Goal: Task Accomplishment & Management: Complete application form

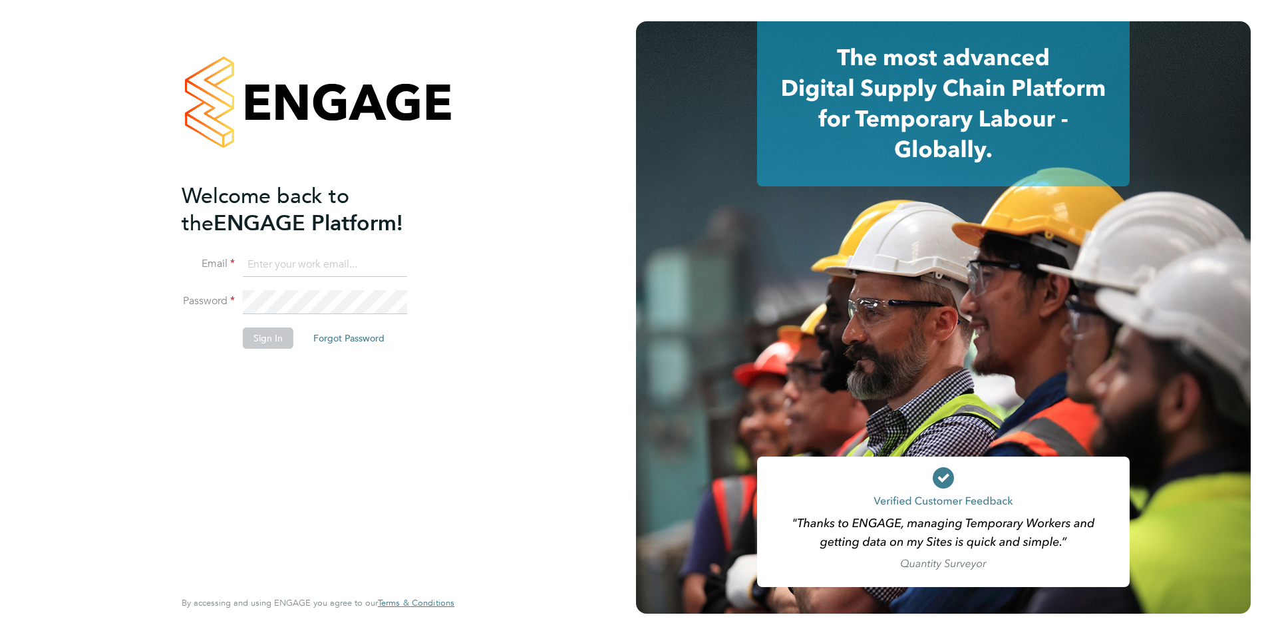
type input "[PERSON_NAME][EMAIL_ADDRESS][PERSON_NAME][DOMAIN_NAME]"
click at [274, 343] on button "Sign In" at bounding box center [268, 337] width 51 height 21
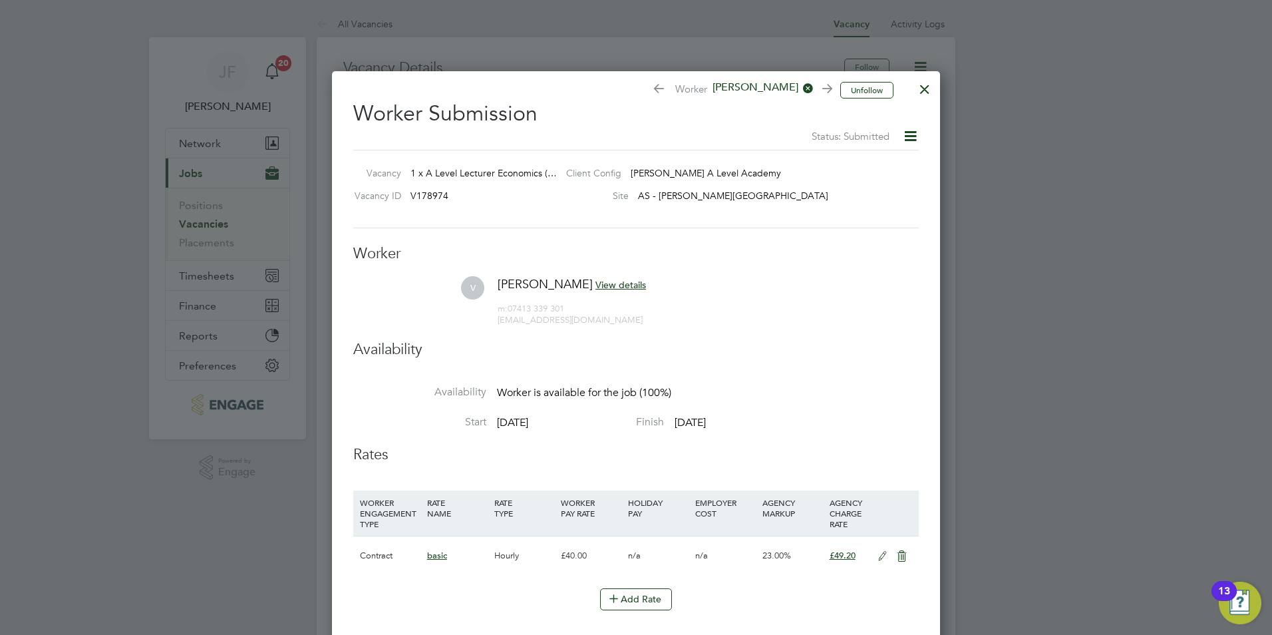
click at [928, 91] on div at bounding box center [925, 86] width 24 height 24
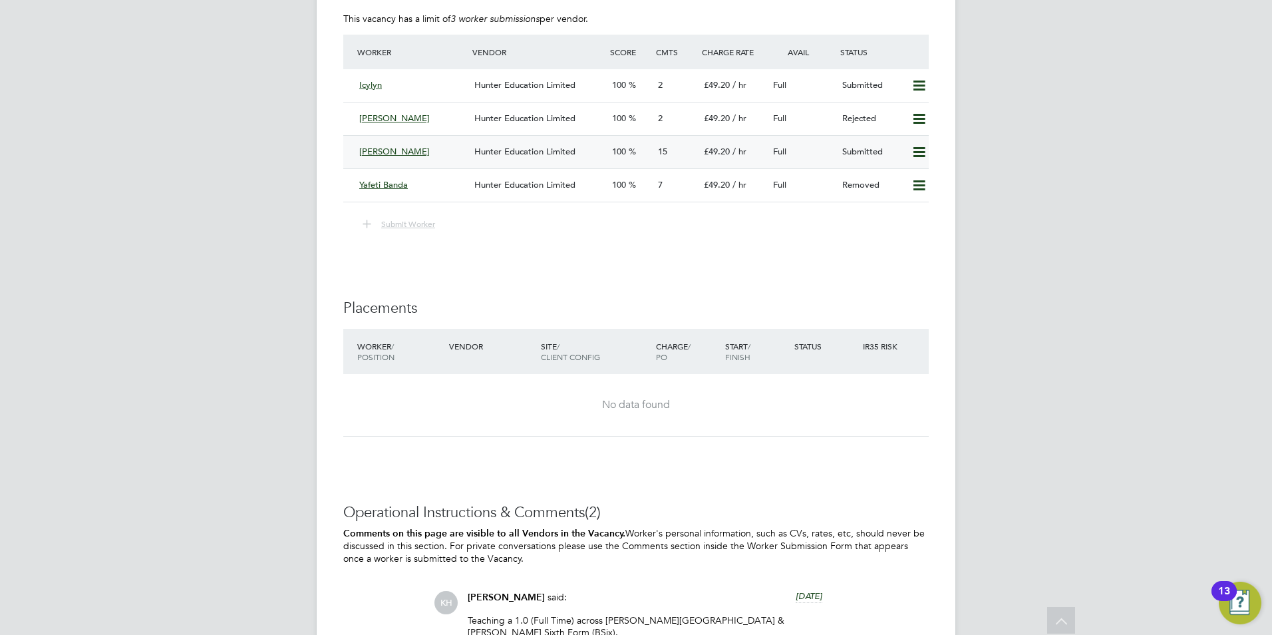
click at [392, 151] on div "Victor" at bounding box center [411, 152] width 115 height 22
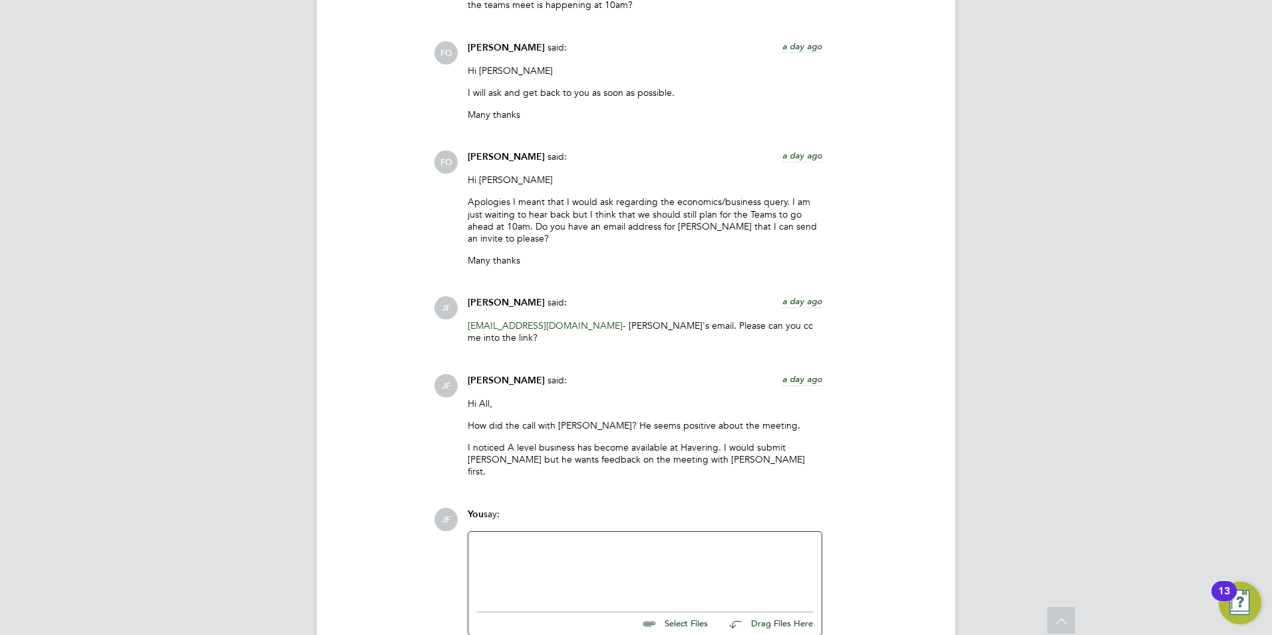
click at [593, 539] on div at bounding box center [644, 567] width 337 height 57
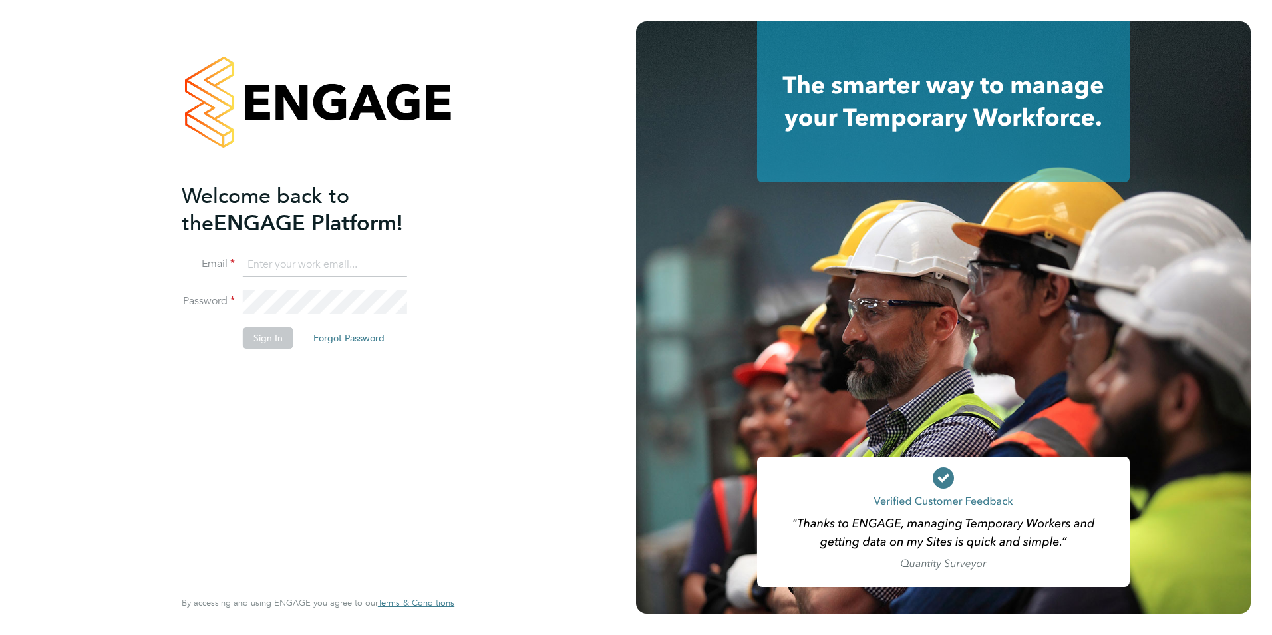
type input "[PERSON_NAME][EMAIL_ADDRESS][PERSON_NAME][DOMAIN_NAME]"
click at [295, 340] on li "Sign In Forgot Password" at bounding box center [311, 344] width 259 height 35
click at [290, 340] on button "Sign In" at bounding box center [268, 337] width 51 height 21
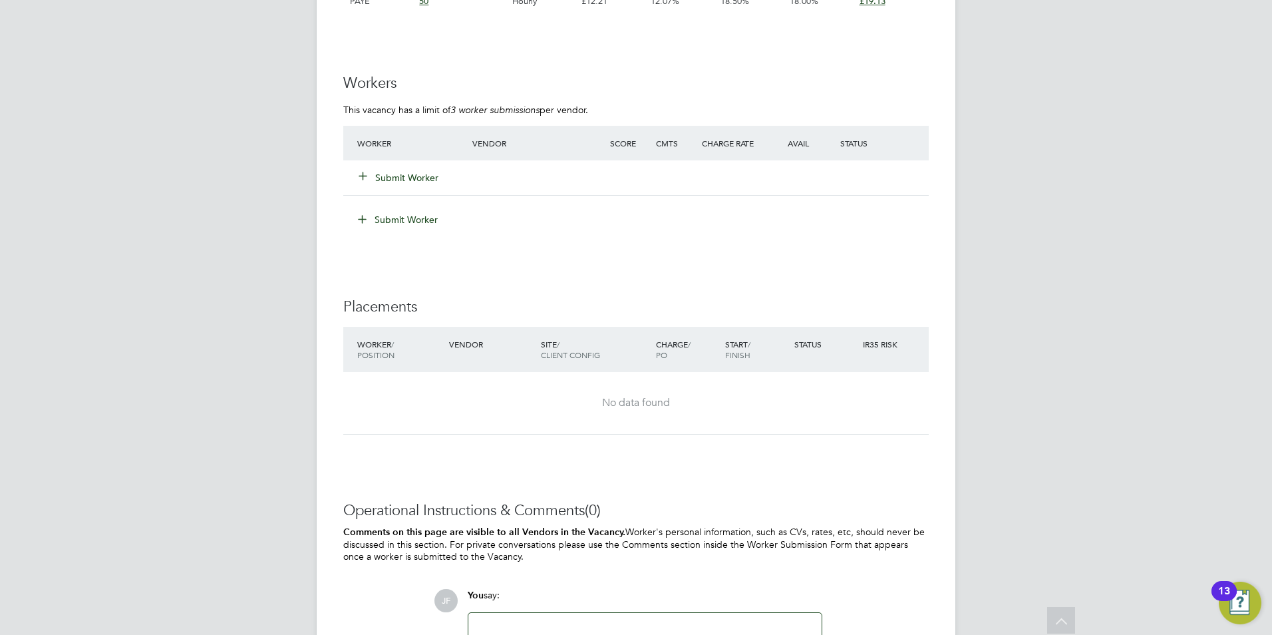
scroll to position [933, 0]
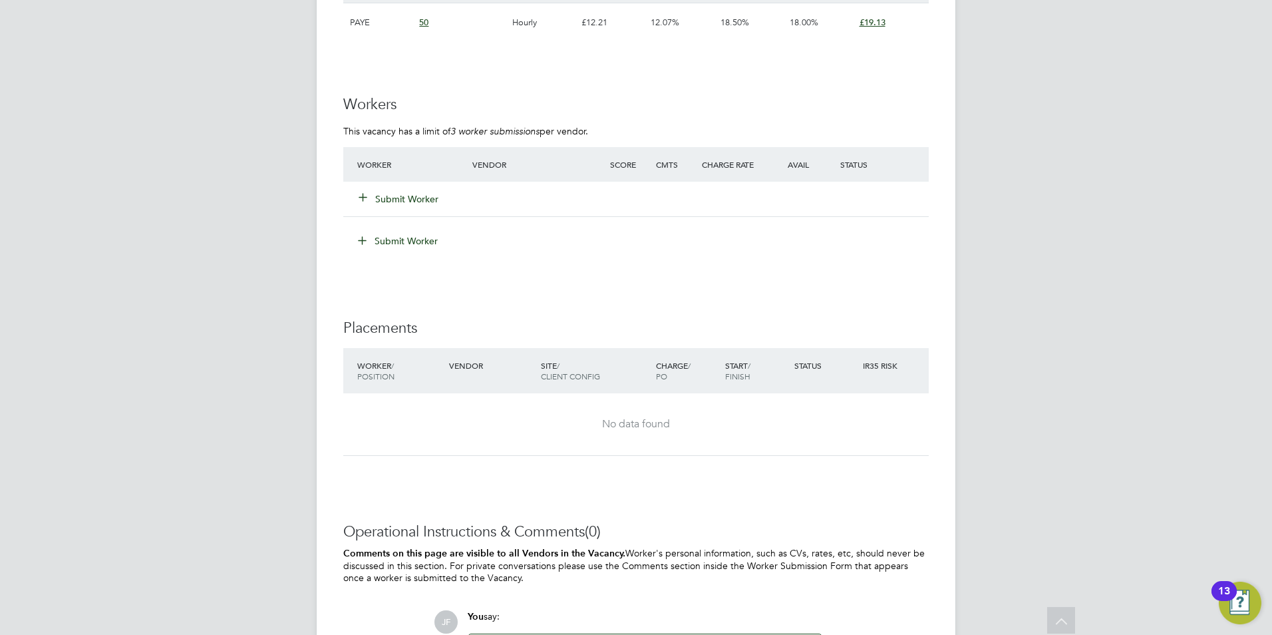
click at [385, 202] on button "Submit Worker" at bounding box center [399, 198] width 80 height 13
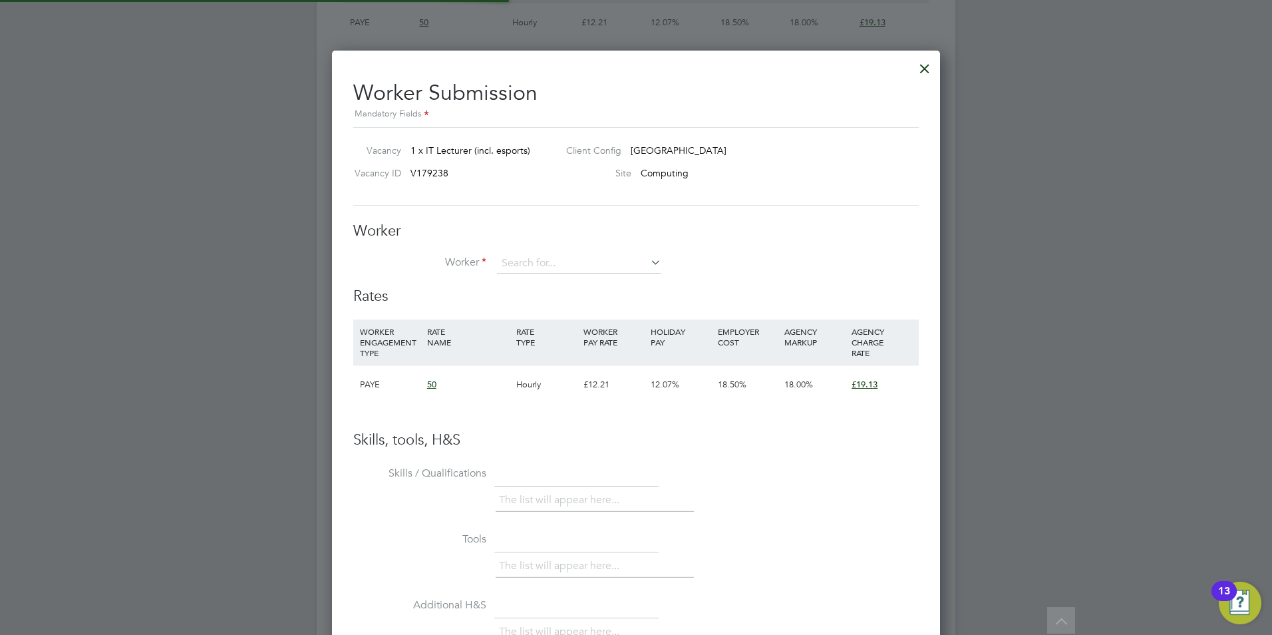
scroll to position [807, 609]
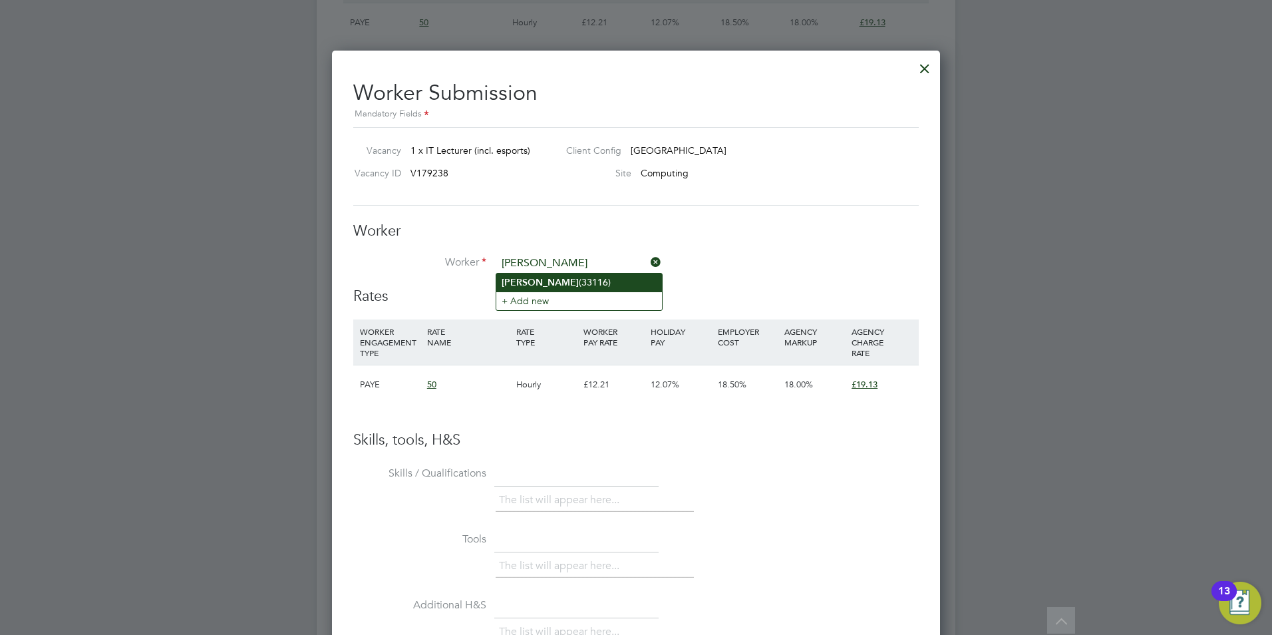
click at [542, 284] on li "[PERSON_NAME] (33116)" at bounding box center [579, 282] width 166 height 18
type input "[PERSON_NAME] (33116)"
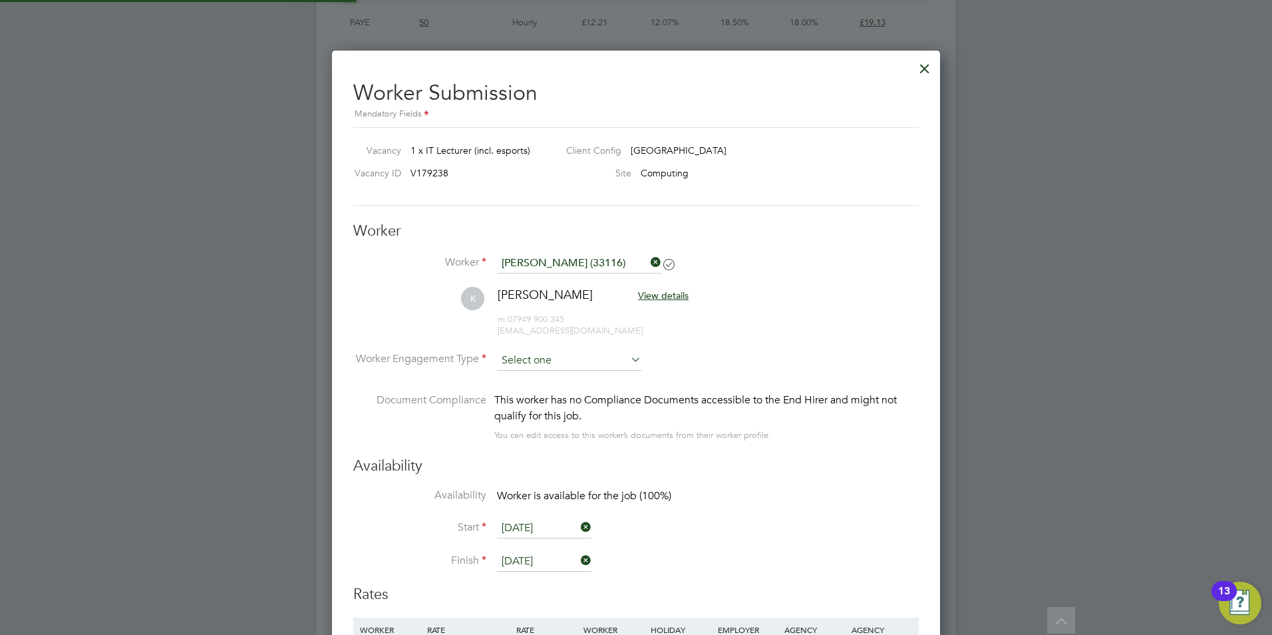
scroll to position [7, 7]
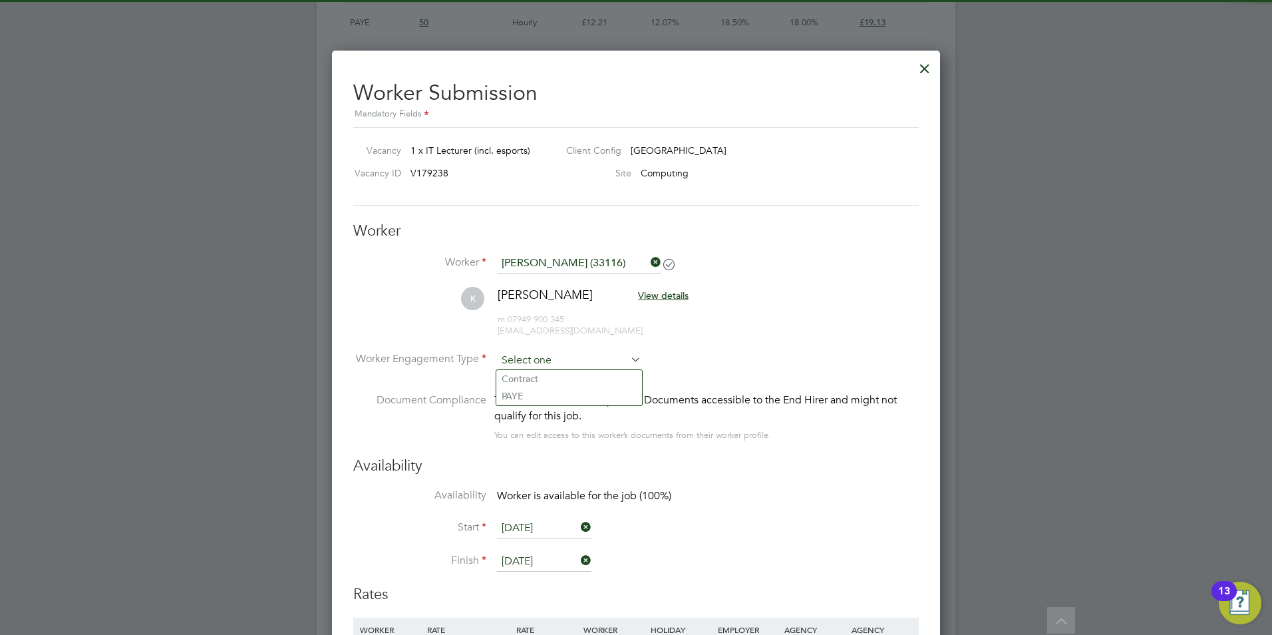
click at [541, 353] on input at bounding box center [569, 361] width 144 height 20
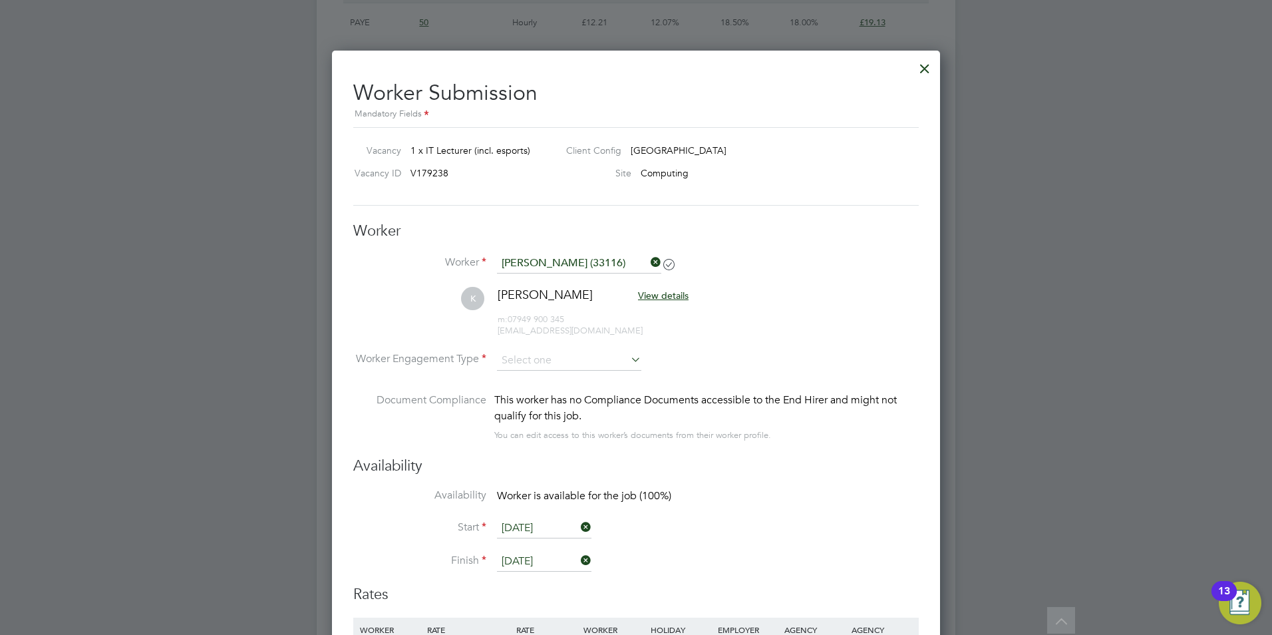
drag, startPoint x: 535, startPoint y: 378, endPoint x: 543, endPoint y: 385, distance: 10.4
click at [536, 378] on li "Contract" at bounding box center [569, 378] width 146 height 17
type input "Contract"
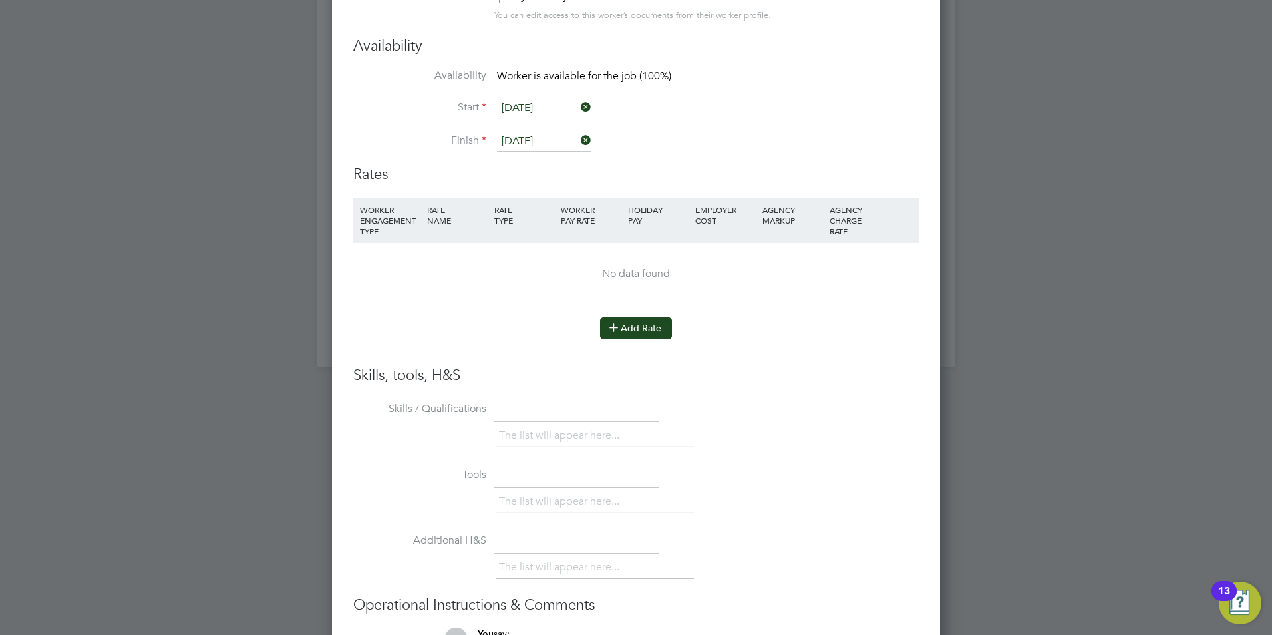
click at [637, 338] on button "Add Rate" at bounding box center [636, 327] width 72 height 21
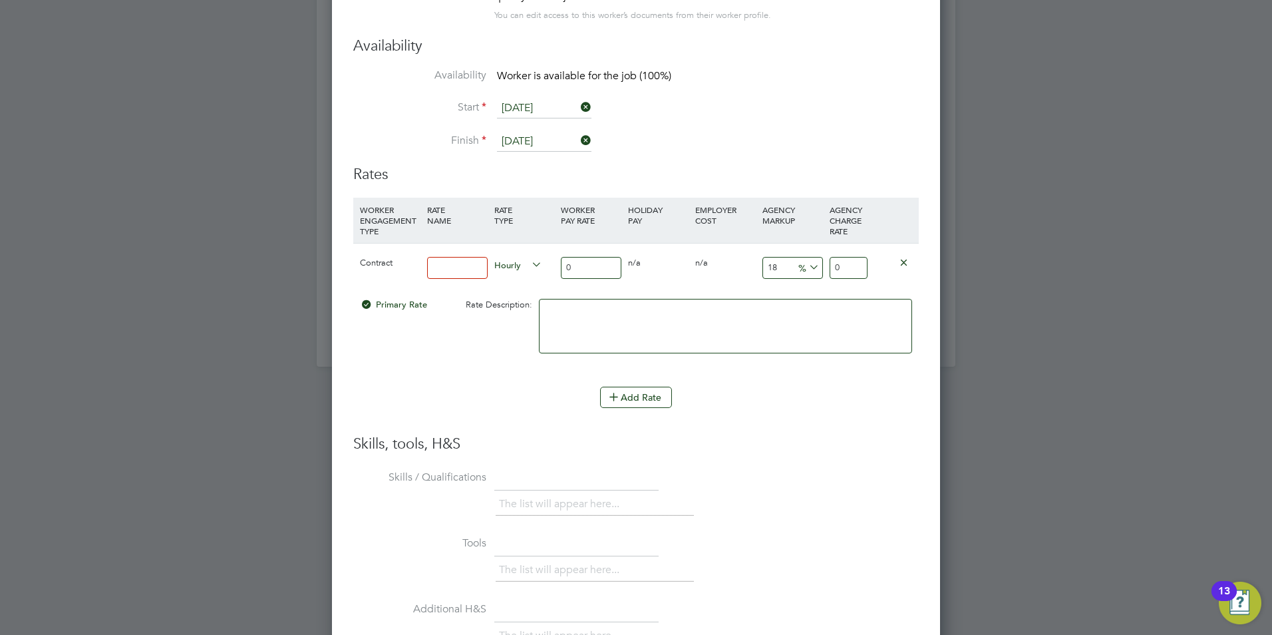
click at [456, 265] on input at bounding box center [457, 268] width 61 height 22
type input "basic"
click at [583, 271] on input "0" at bounding box center [591, 268] width 61 height 22
type input "4"
type input "4.72"
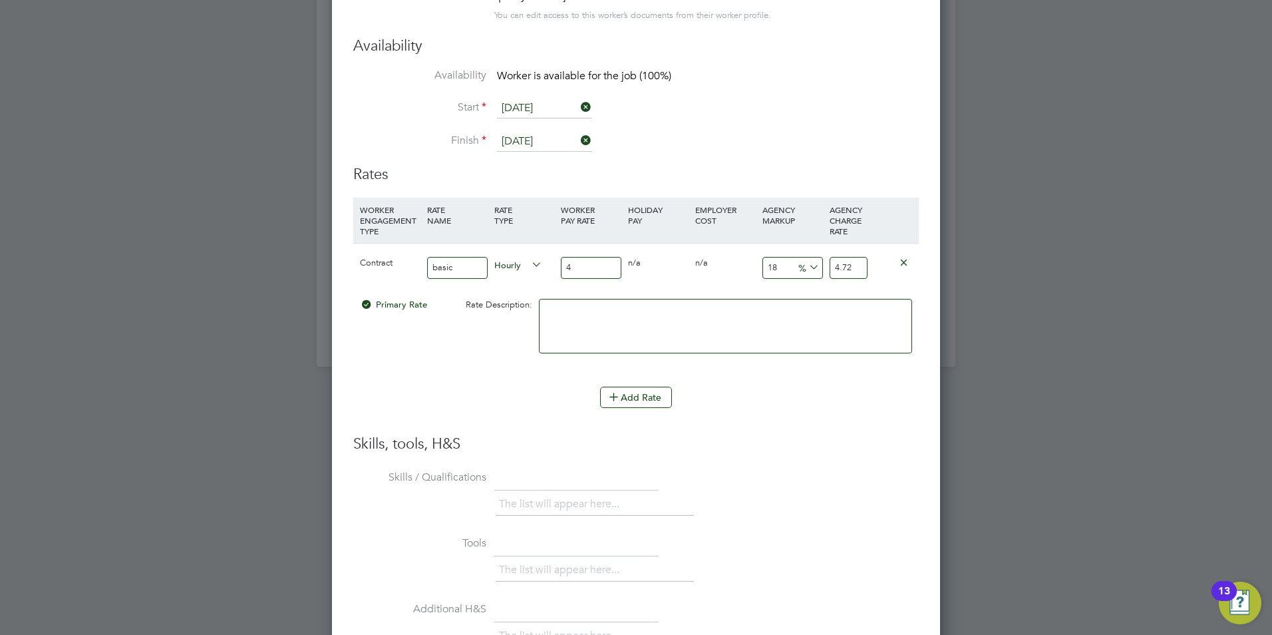
type input "40"
type input "47.2"
type input "40"
click at [780, 267] on input "18" at bounding box center [792, 268] width 61 height 22
type input "1"
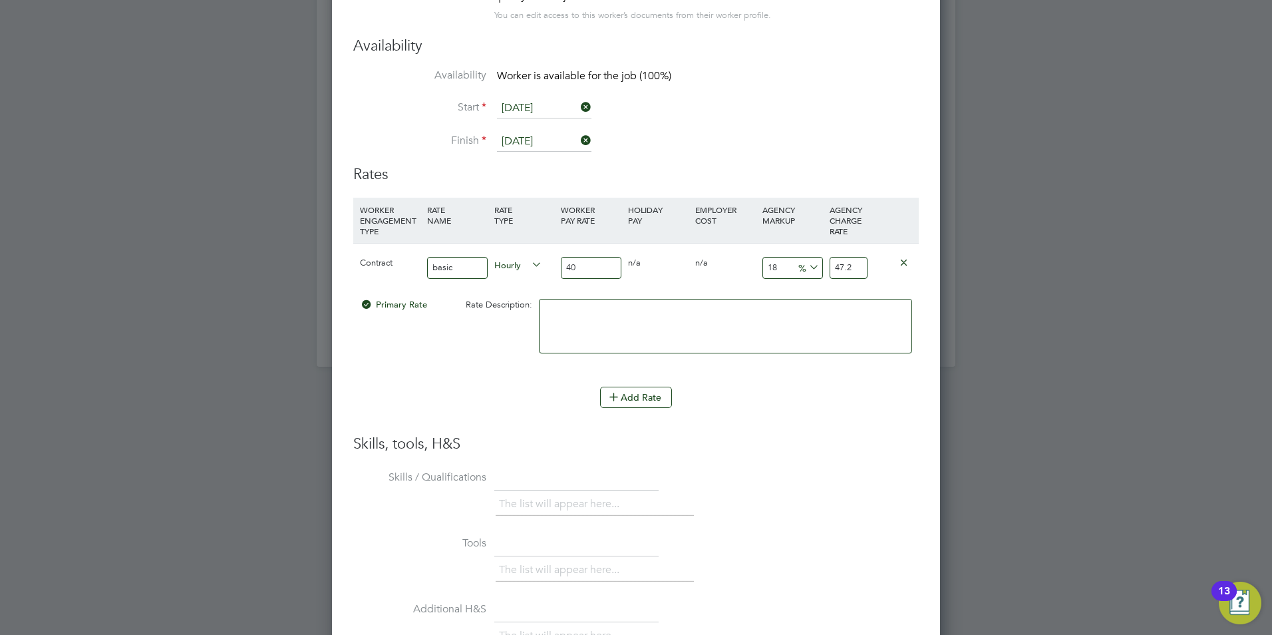
type input "40.4"
type input "12"
type input "44.8"
type input "122"
type input "88.8"
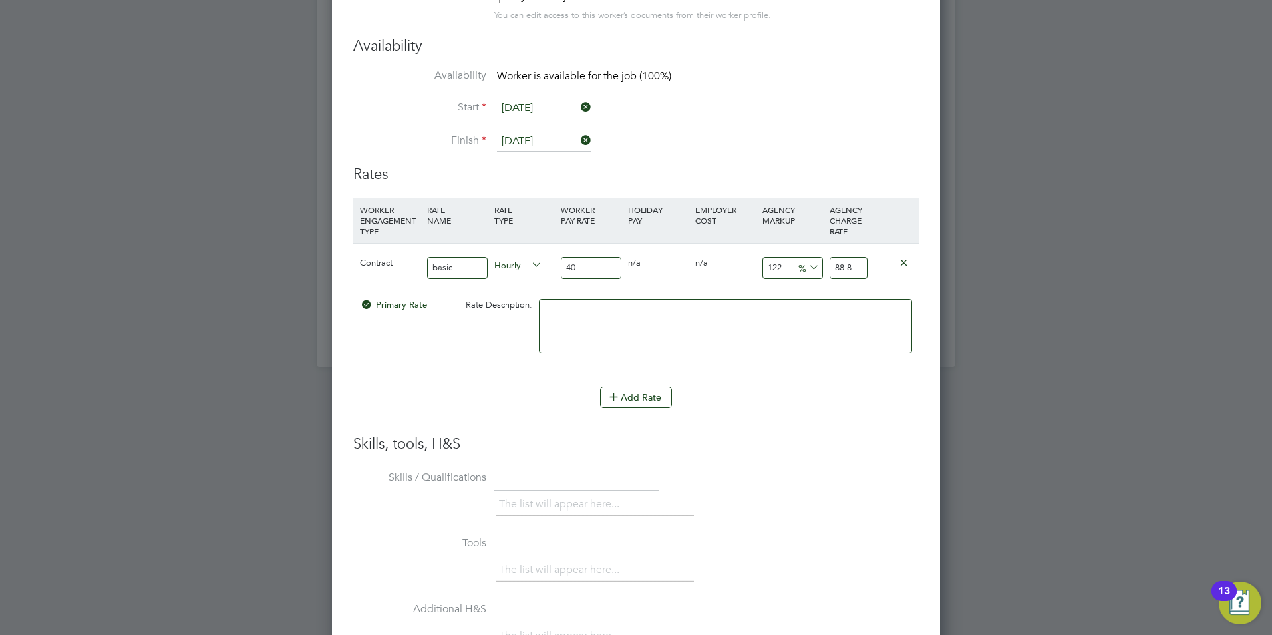
type input "1223"
type input "529.2"
type input "122"
type input "88.8"
type input "12"
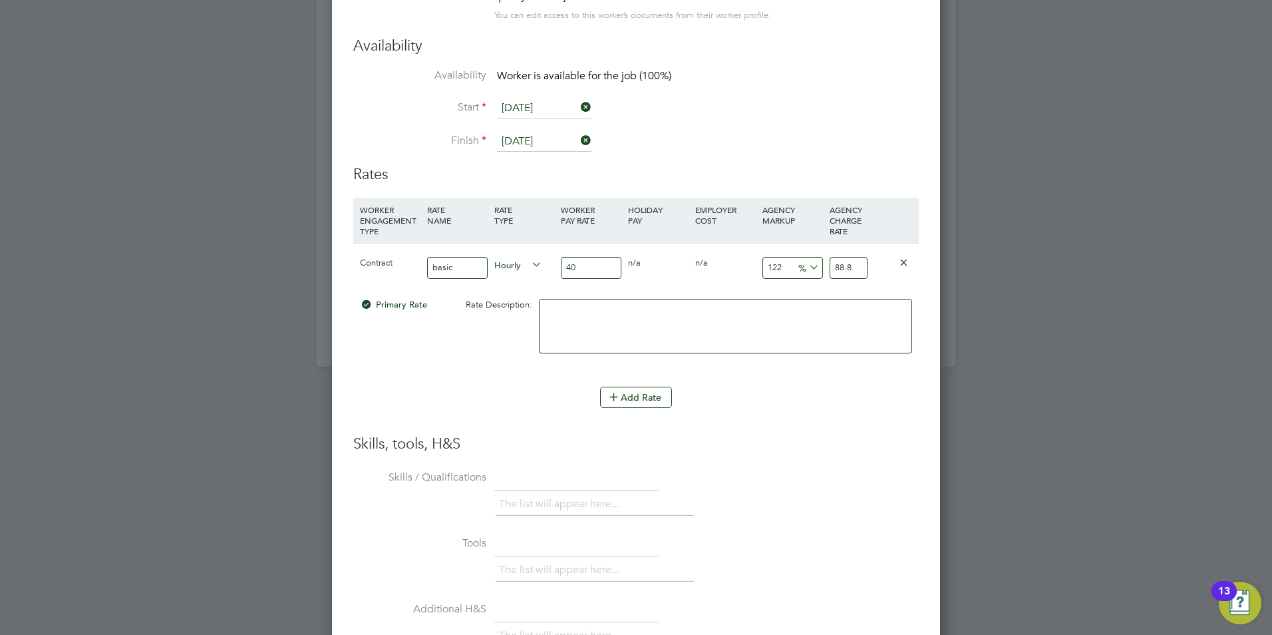
type input "44.8"
type input "1"
type input "40.4"
type input "12"
type input "44.8"
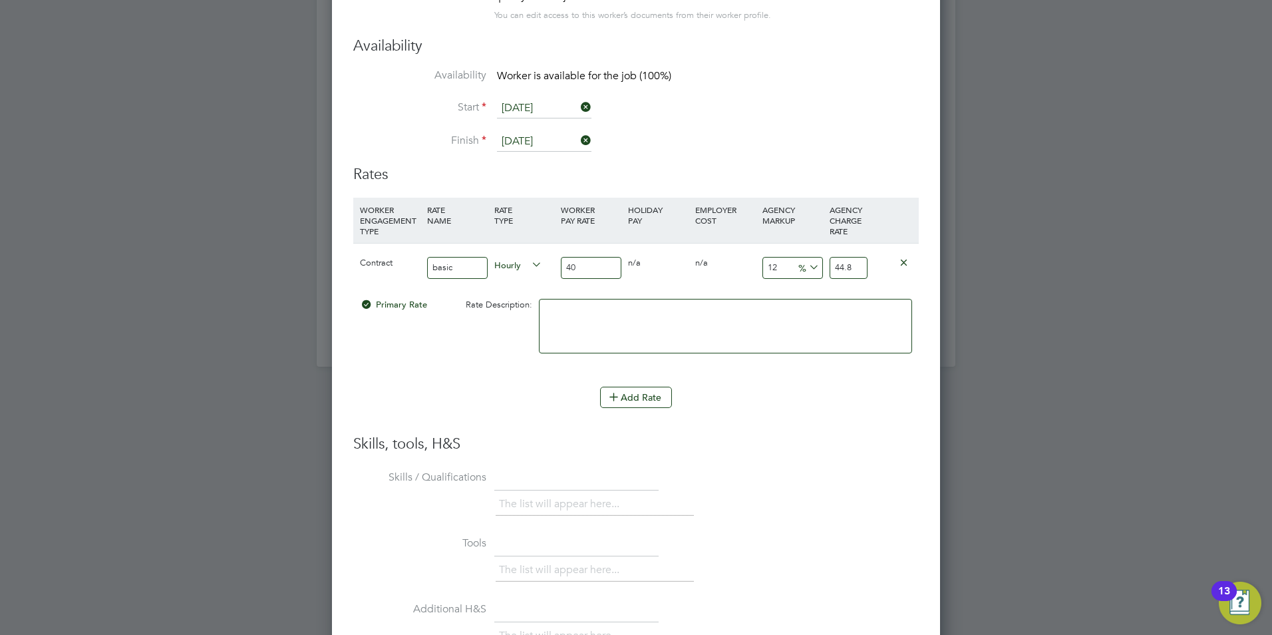
type input "1"
type input "40.4"
type input "2"
type input "40.8"
type input "23"
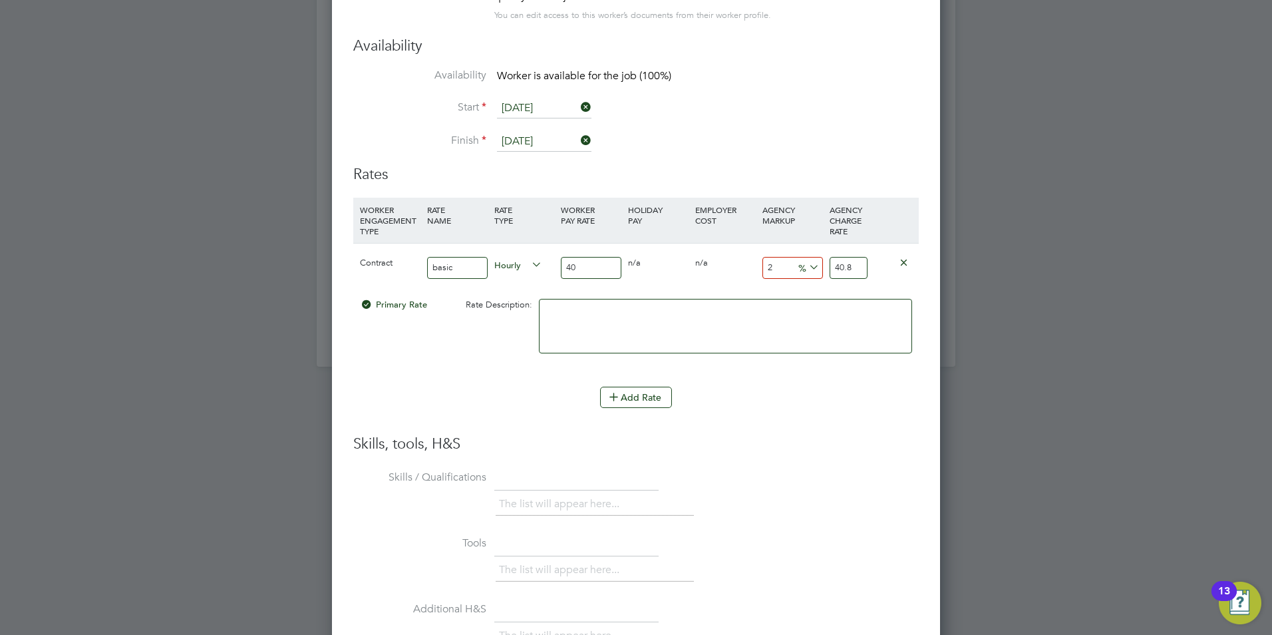
type input "49.2"
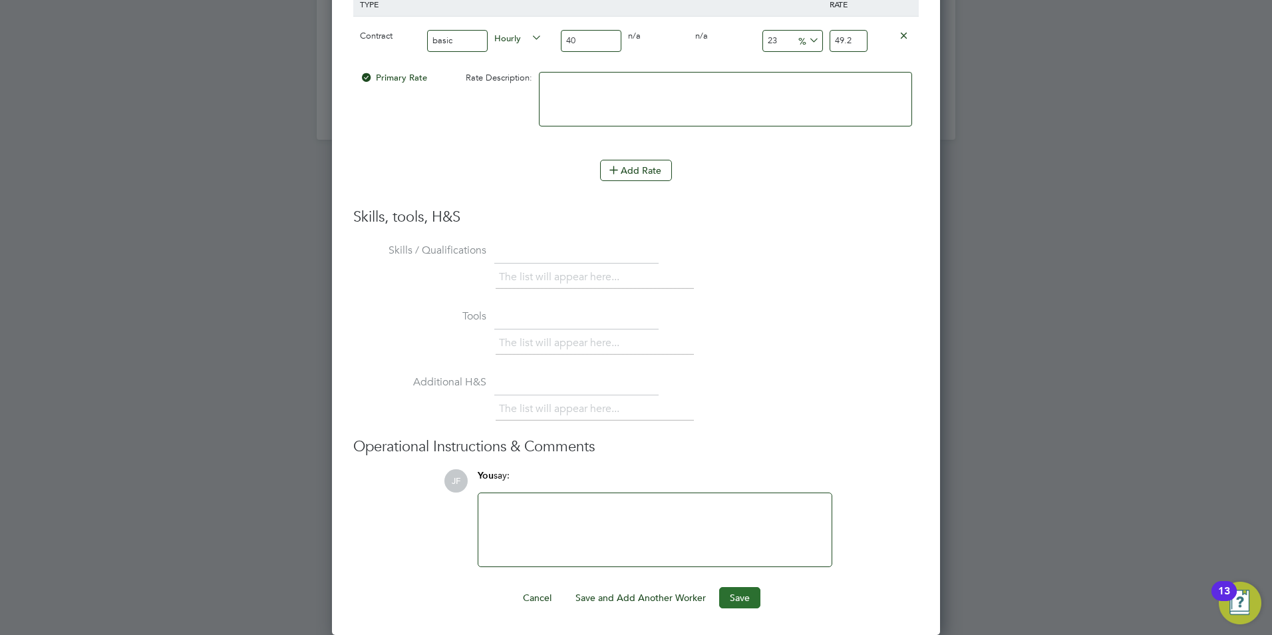
type input "23"
click at [733, 601] on button "Save" at bounding box center [739, 597] width 41 height 21
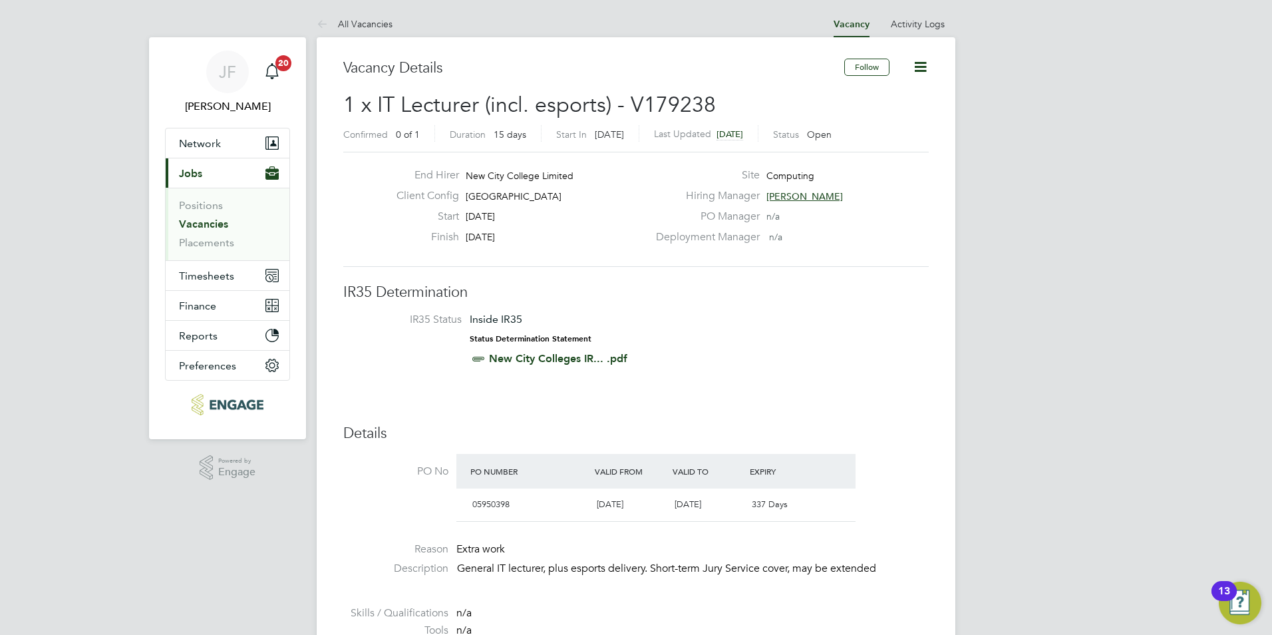
click at [794, 199] on span "[PERSON_NAME]" at bounding box center [804, 196] width 76 height 12
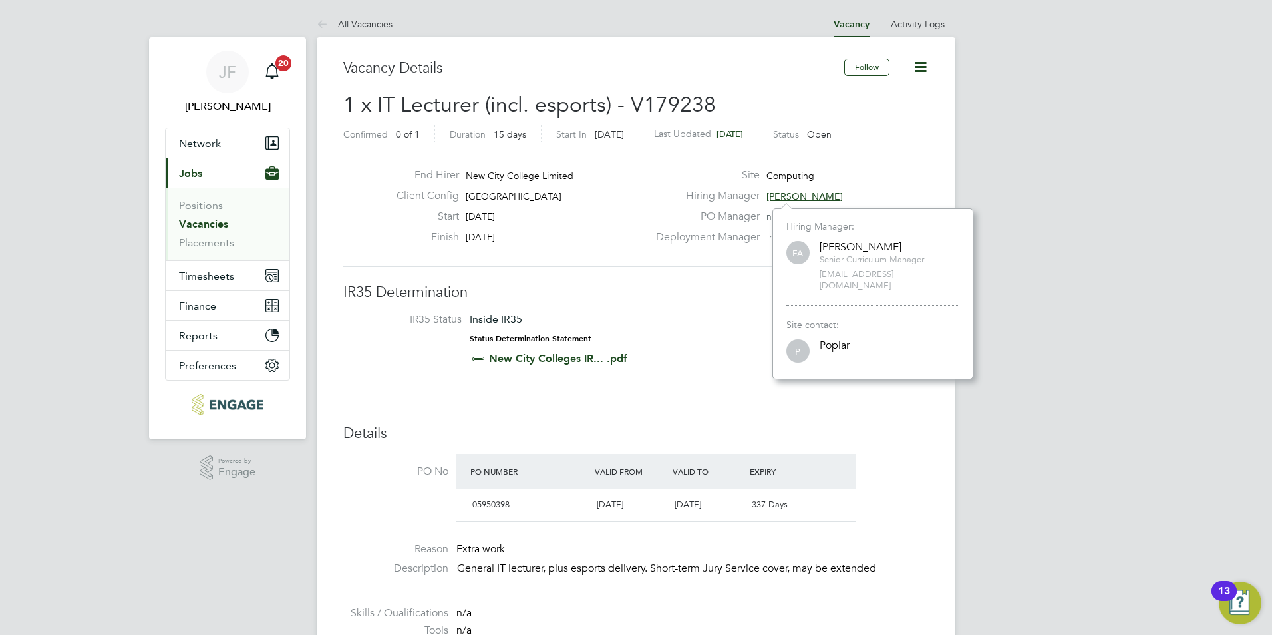
click at [916, 138] on div "Confirmed 0 of 1 Duration 15 days Start In [DATE] Last Updated [DATE] Status Op…" at bounding box center [635, 135] width 585 height 21
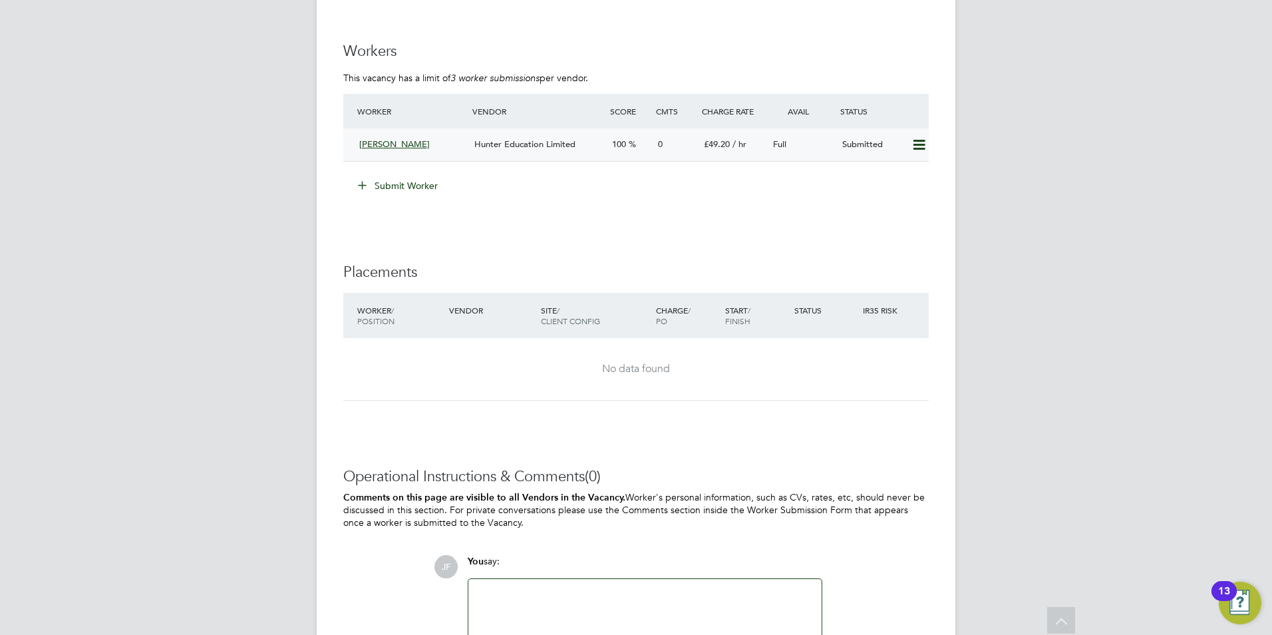
scroll to position [983, 0]
click at [535, 142] on span "Hunter Education Limited" at bounding box center [524, 146] width 101 height 11
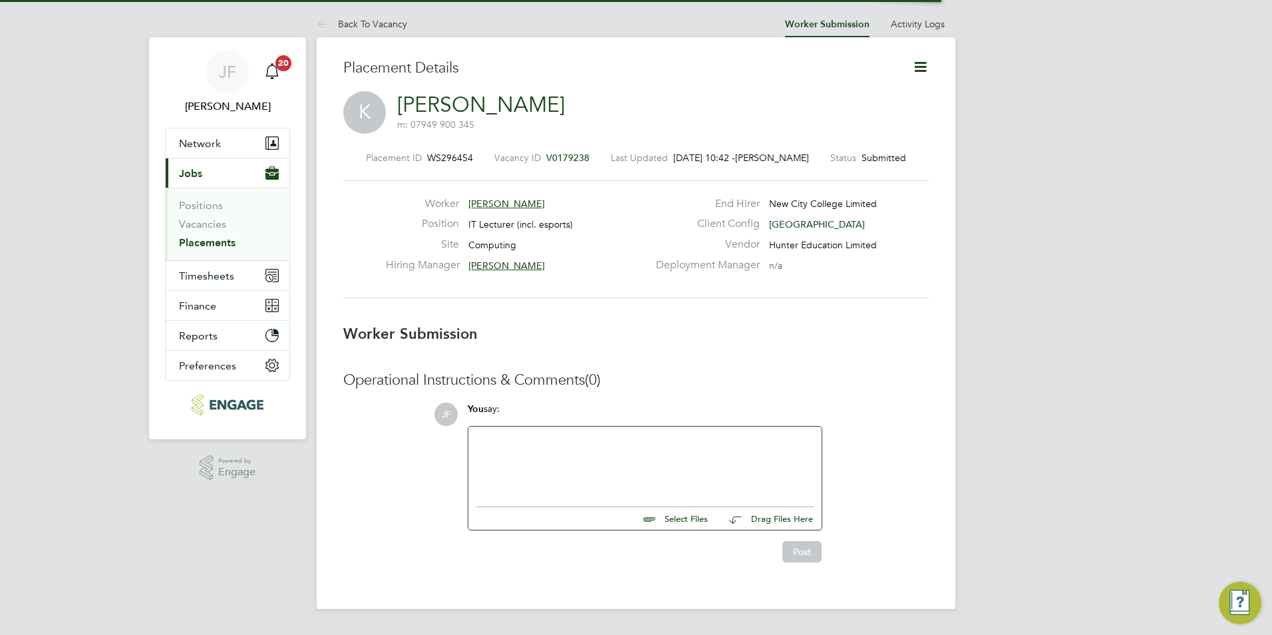
scroll to position [21, 263]
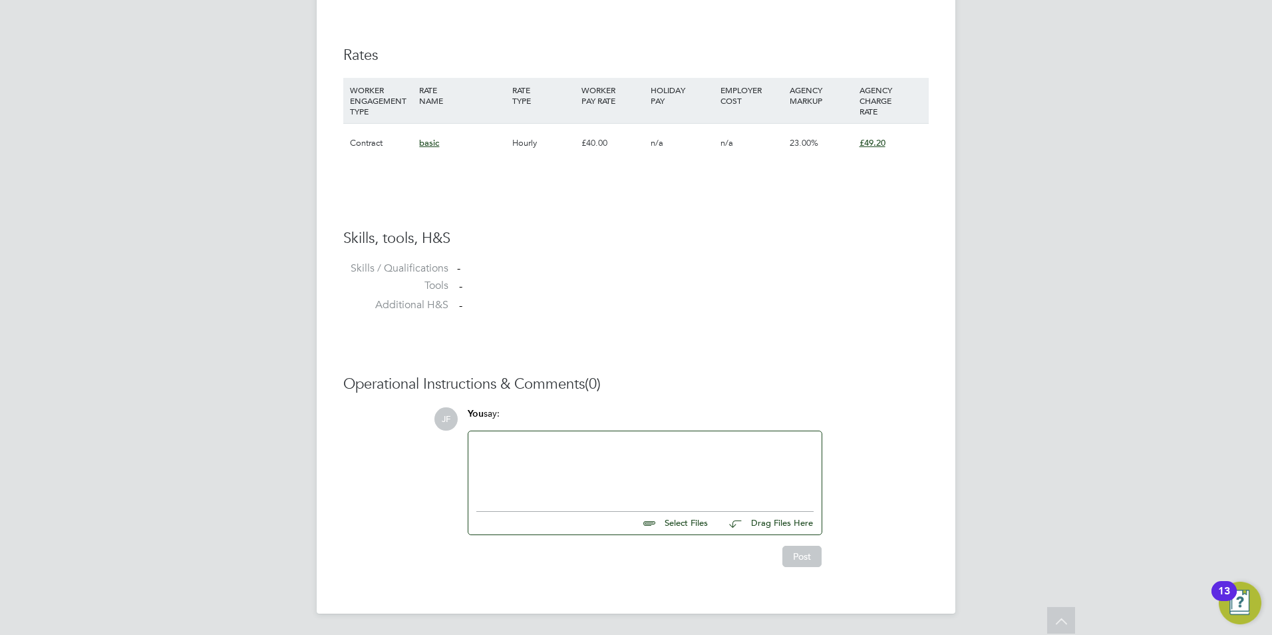
click at [670, 527] on input "file" at bounding box center [714, 520] width 200 height 19
type input "C:\fakepath\33116.doc"
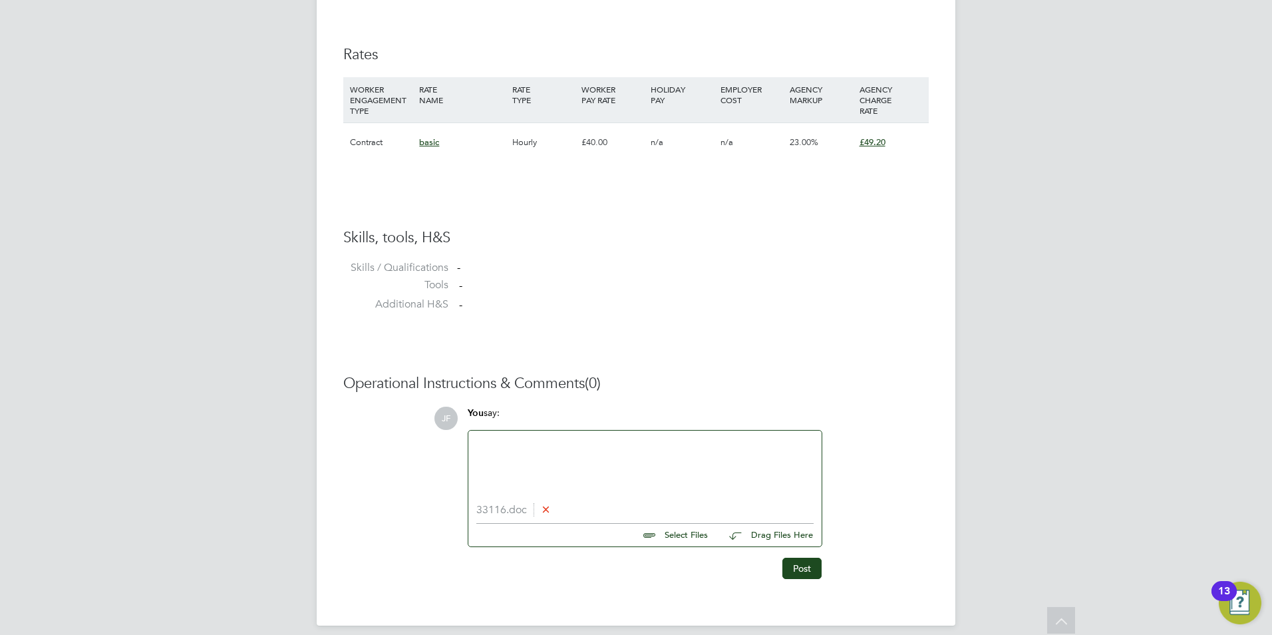
click at [544, 512] on icon at bounding box center [546, 509] width 10 height 10
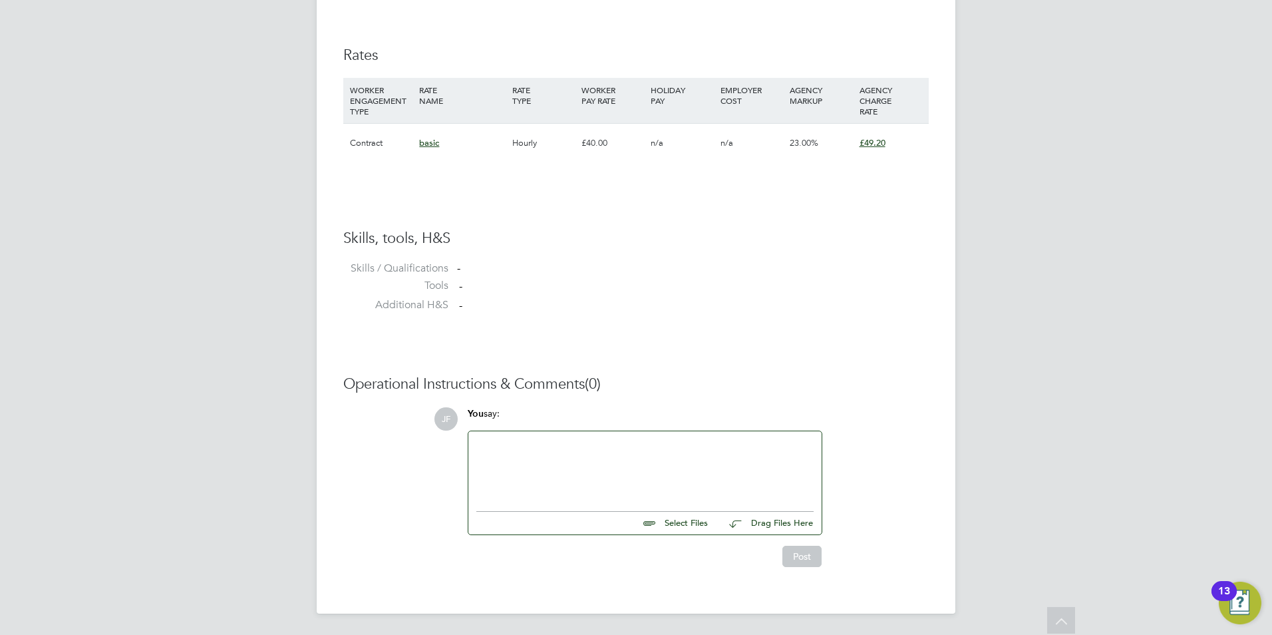
click at [671, 527] on input "file" at bounding box center [714, 520] width 200 height 19
type input "C:\fakepath\33116.doc"
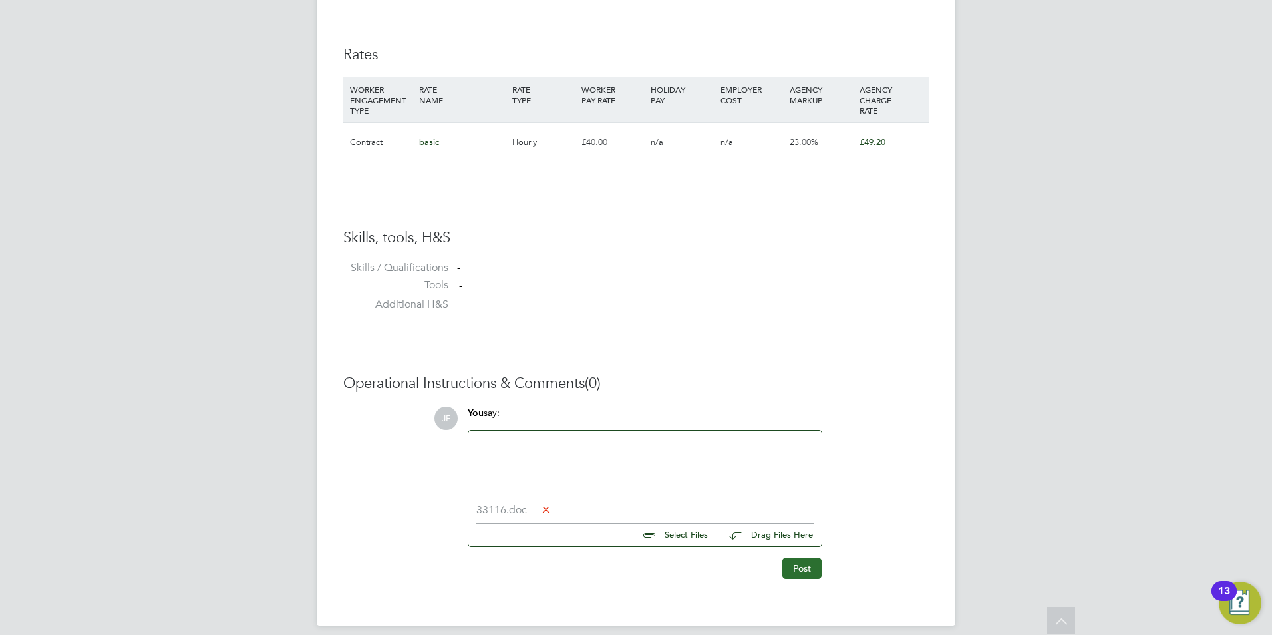
click at [794, 573] on button "Post" at bounding box center [801, 567] width 39 height 21
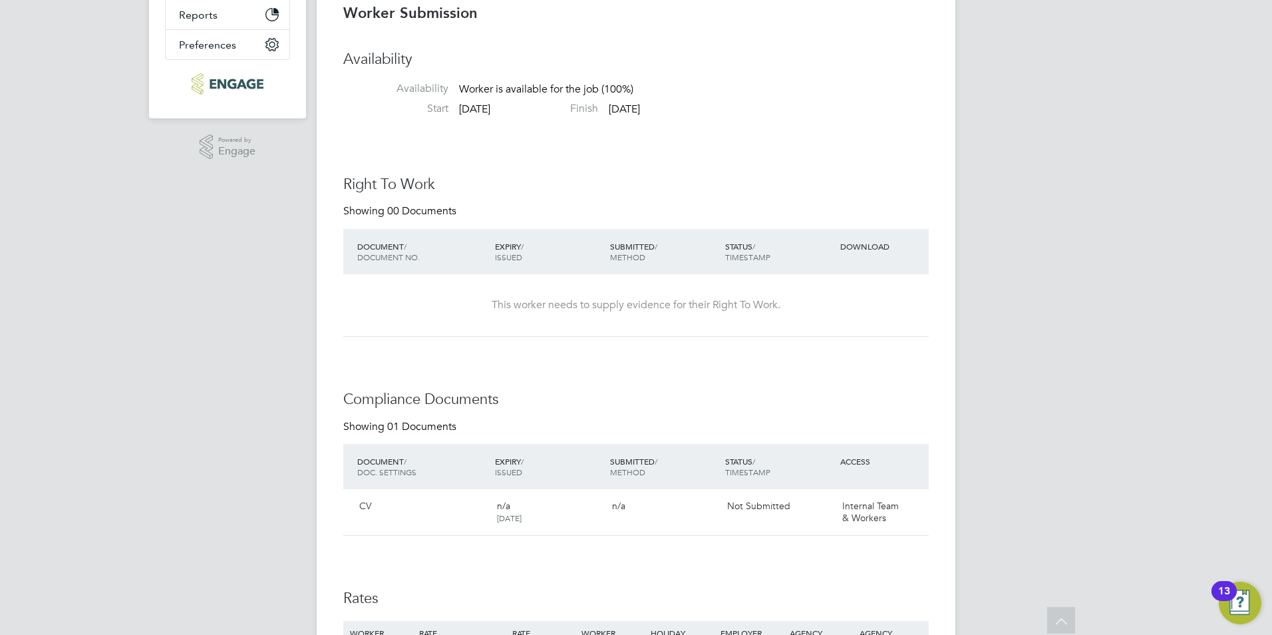
scroll to position [63, 0]
